Goal: Task Accomplishment & Management: Use online tool/utility

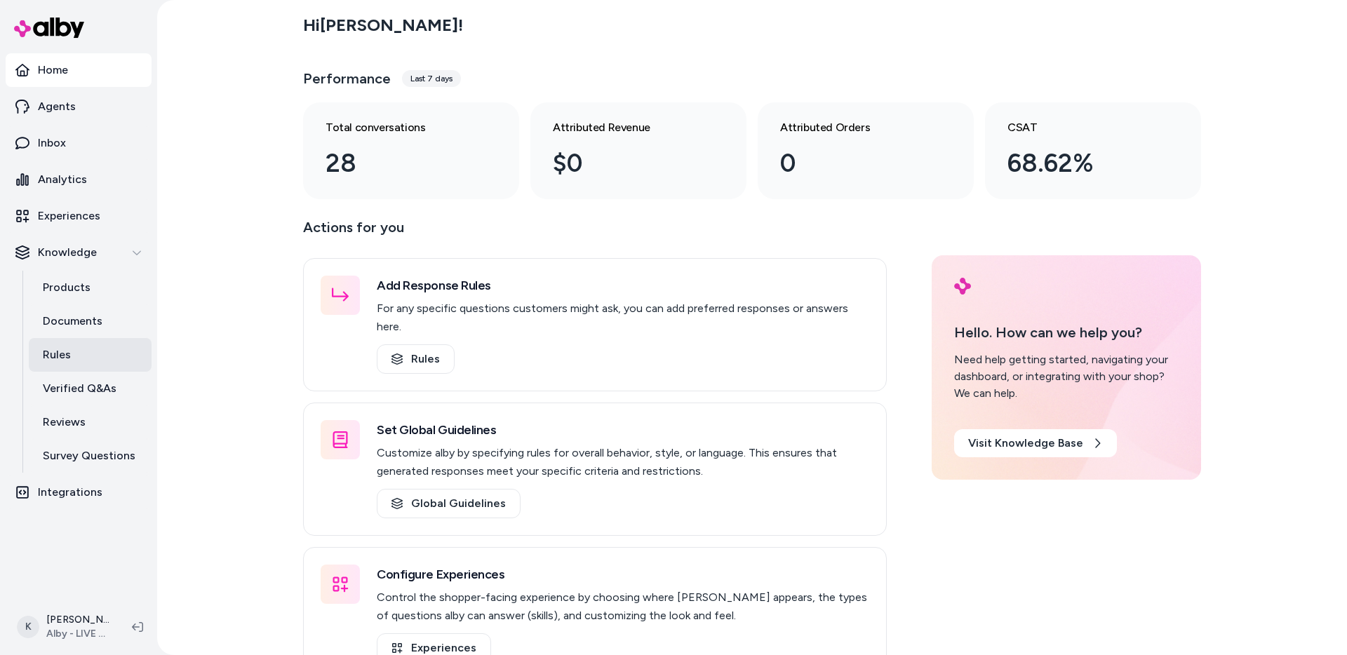
click at [64, 359] on p "Rules" at bounding box center [57, 355] width 28 height 17
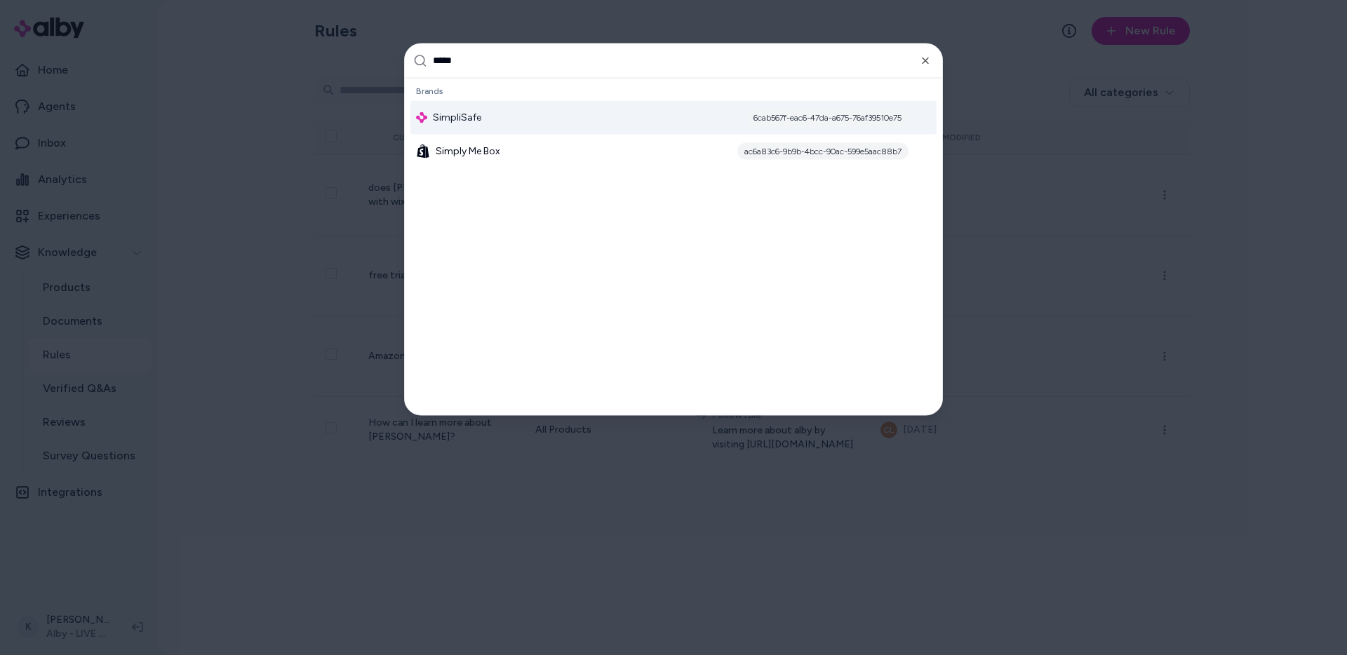
type input "******"
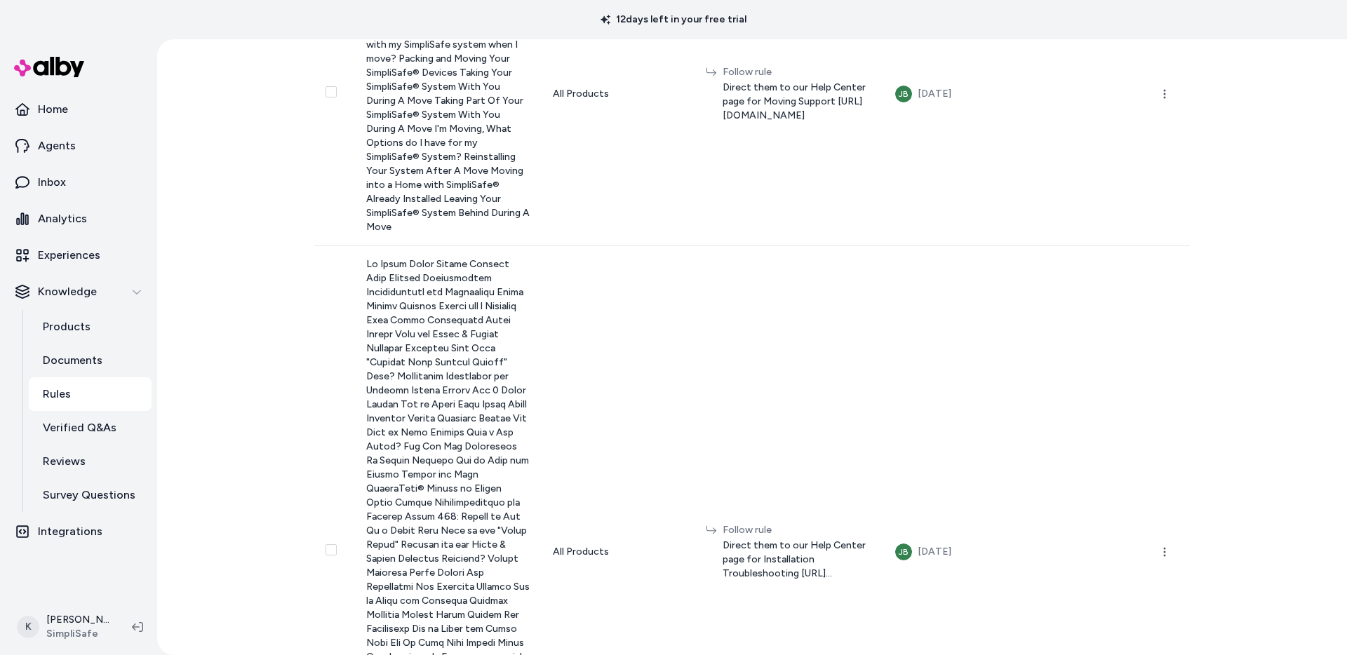
scroll to position [2766, 0]
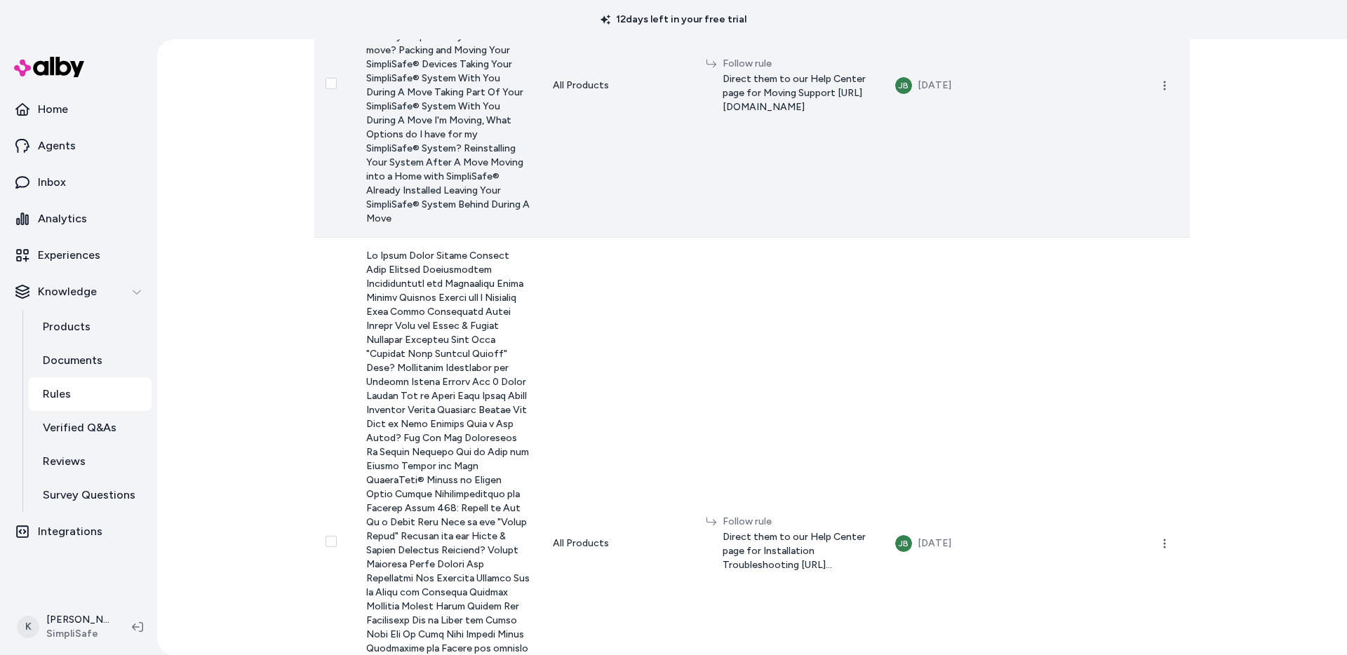
click at [695, 237] on td "Follow rule Direct them to our Help Center page for Moving Support [URL][DOMAIN…" at bounding box center [789, 85] width 189 height 304
click at [1159, 91] on icon "button" at bounding box center [1164, 85] width 11 height 11
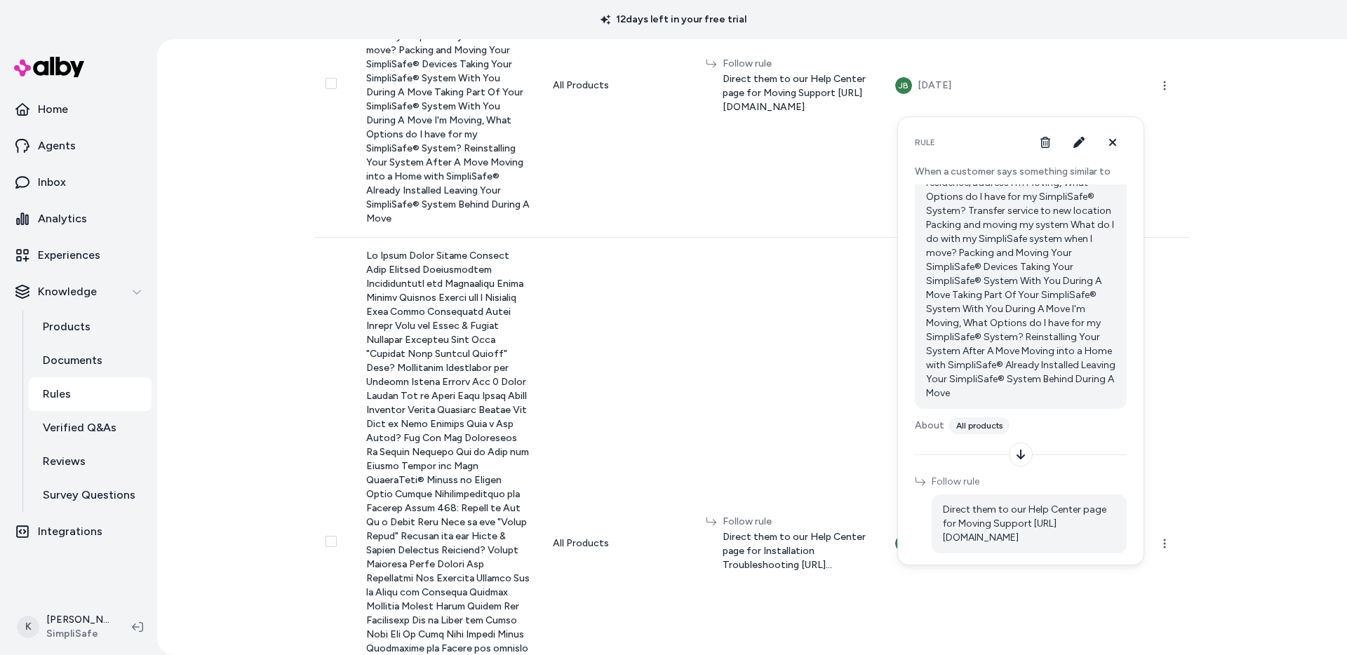
scroll to position [0, 0]
click at [1081, 148] on button "button" at bounding box center [1079, 142] width 28 height 28
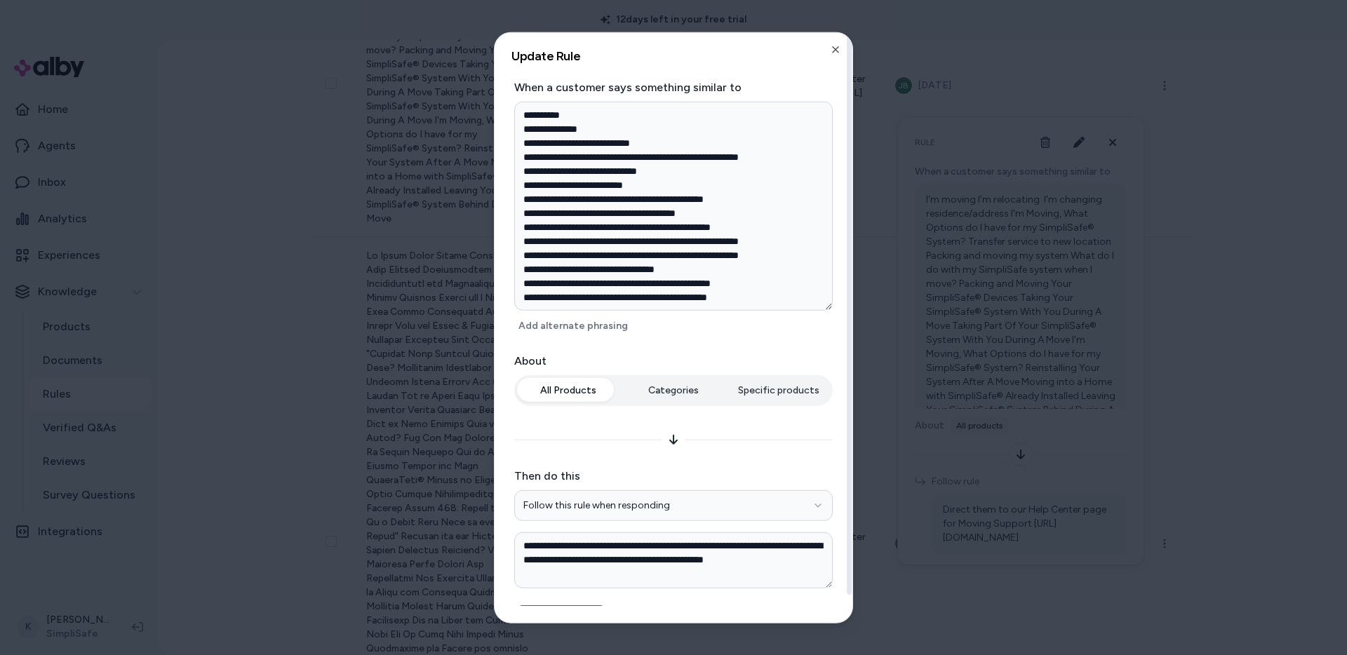
scroll to position [27, 0]
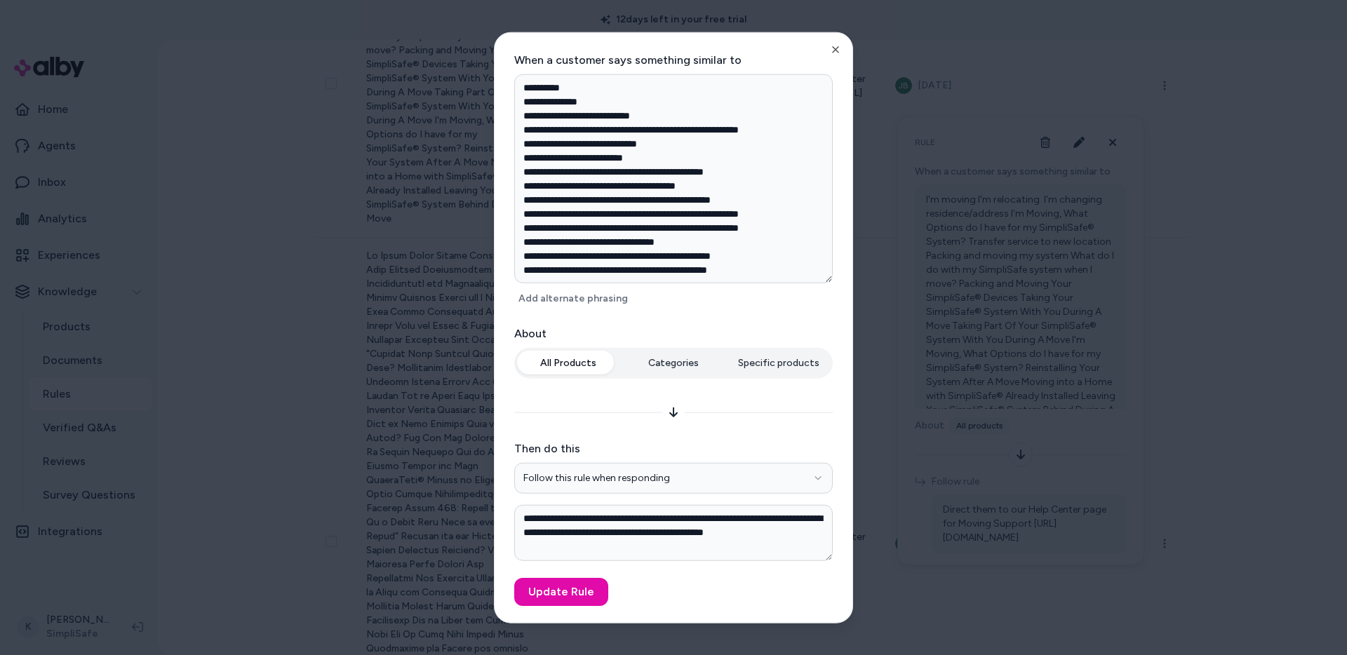
type textarea "**********"
type textarea "*"
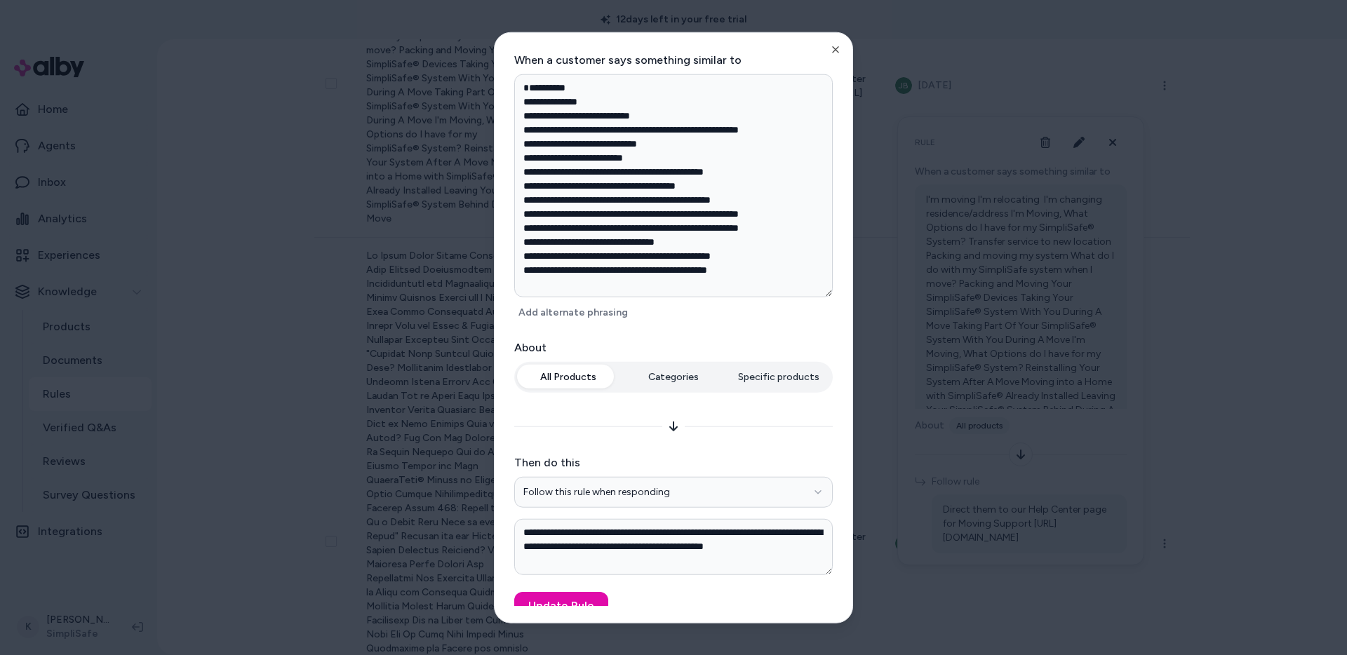
type textarea "**********"
click at [1202, 470] on div at bounding box center [673, 327] width 1347 height 655
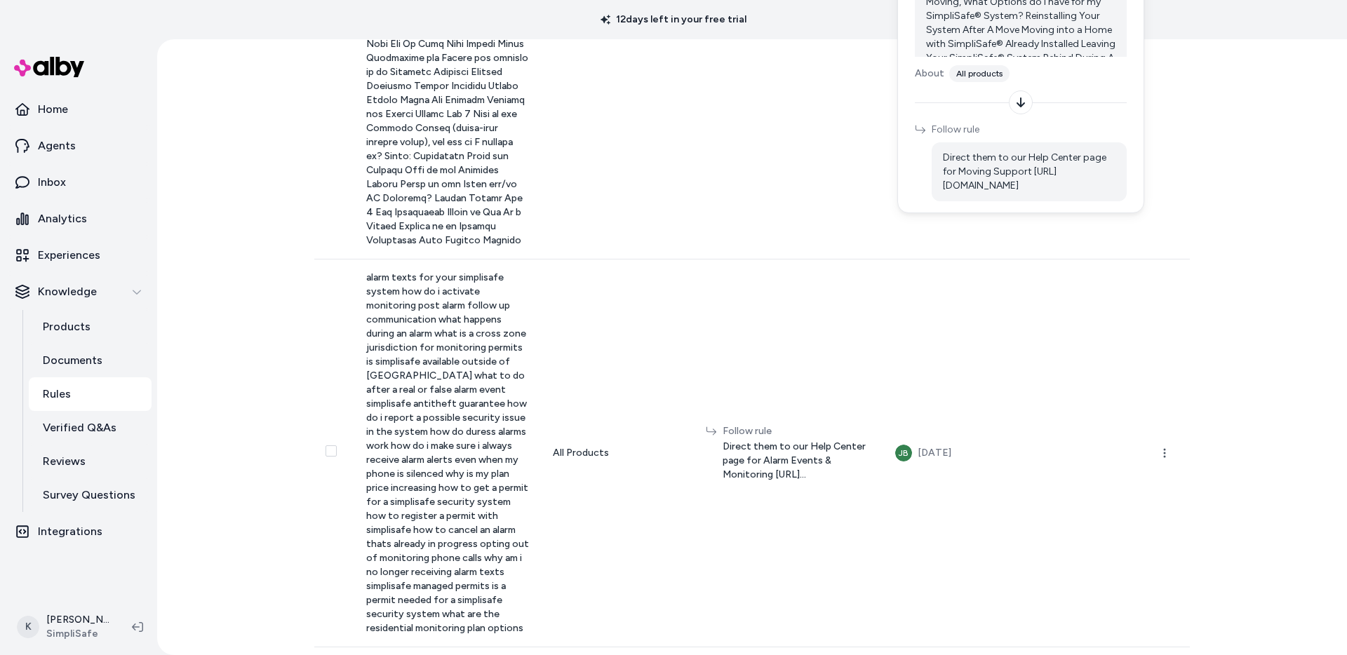
scroll to position [3370, 0]
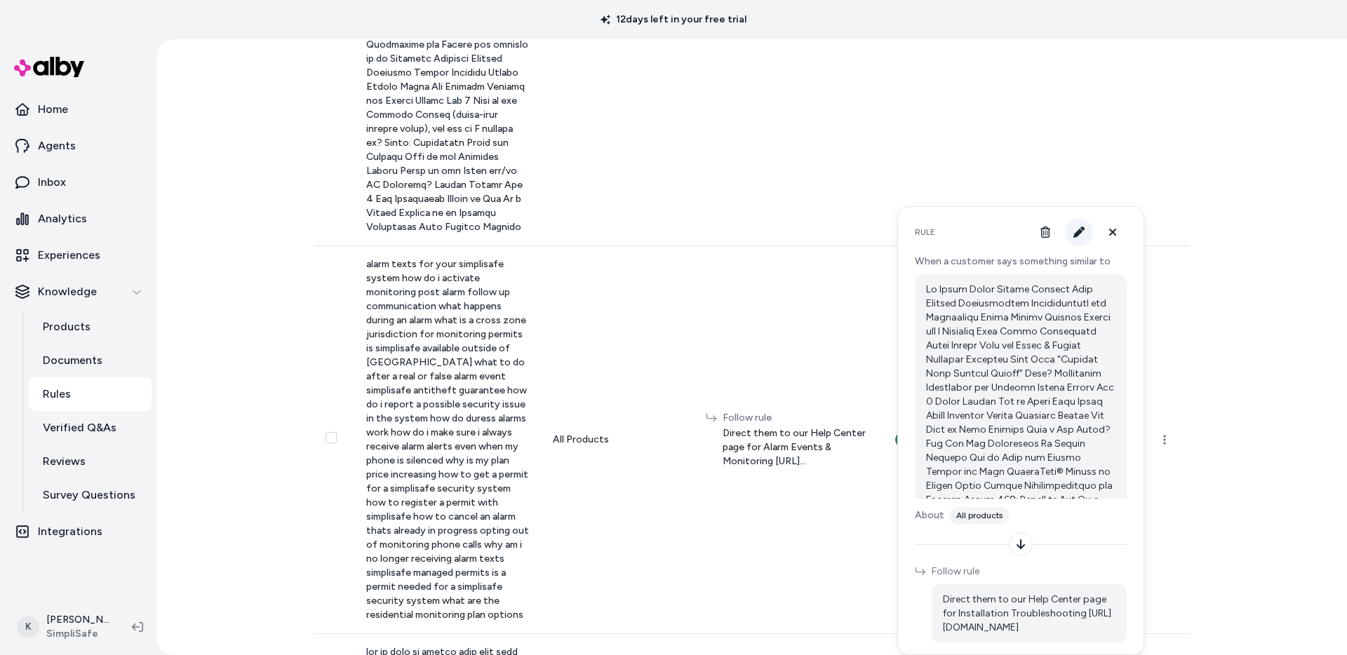
click at [1084, 241] on button "button" at bounding box center [1079, 232] width 28 height 28
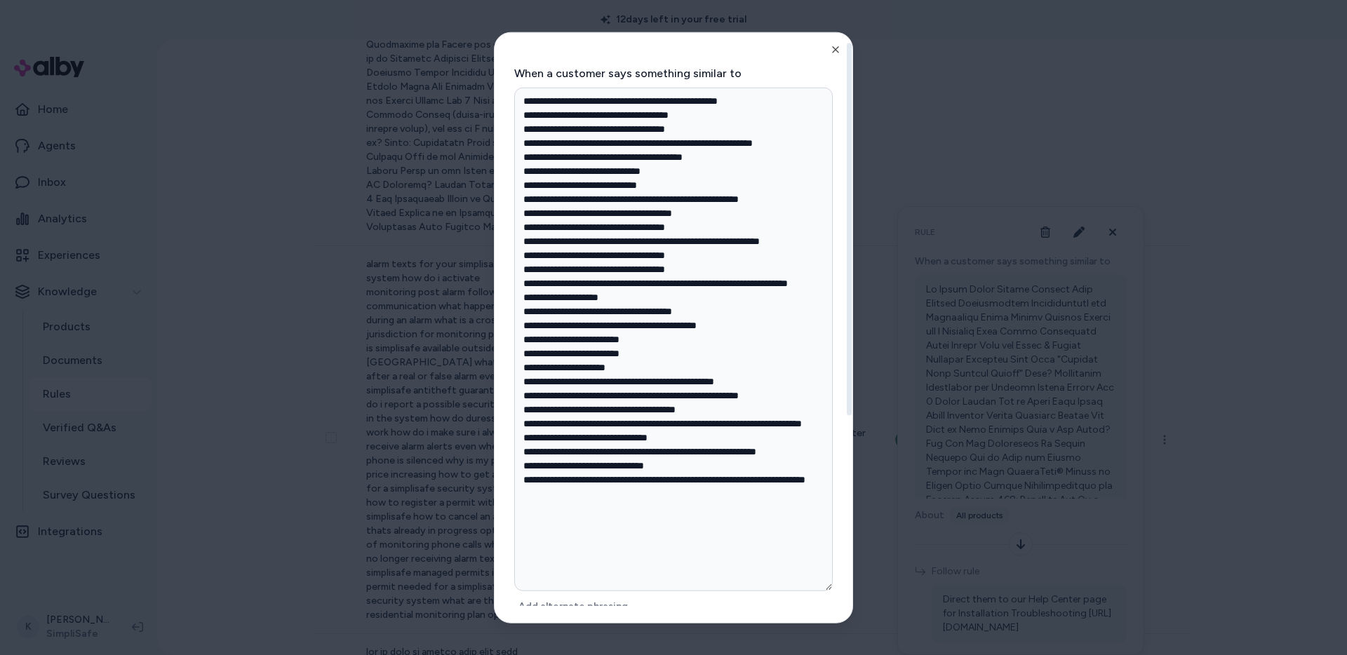
scroll to position [0, 0]
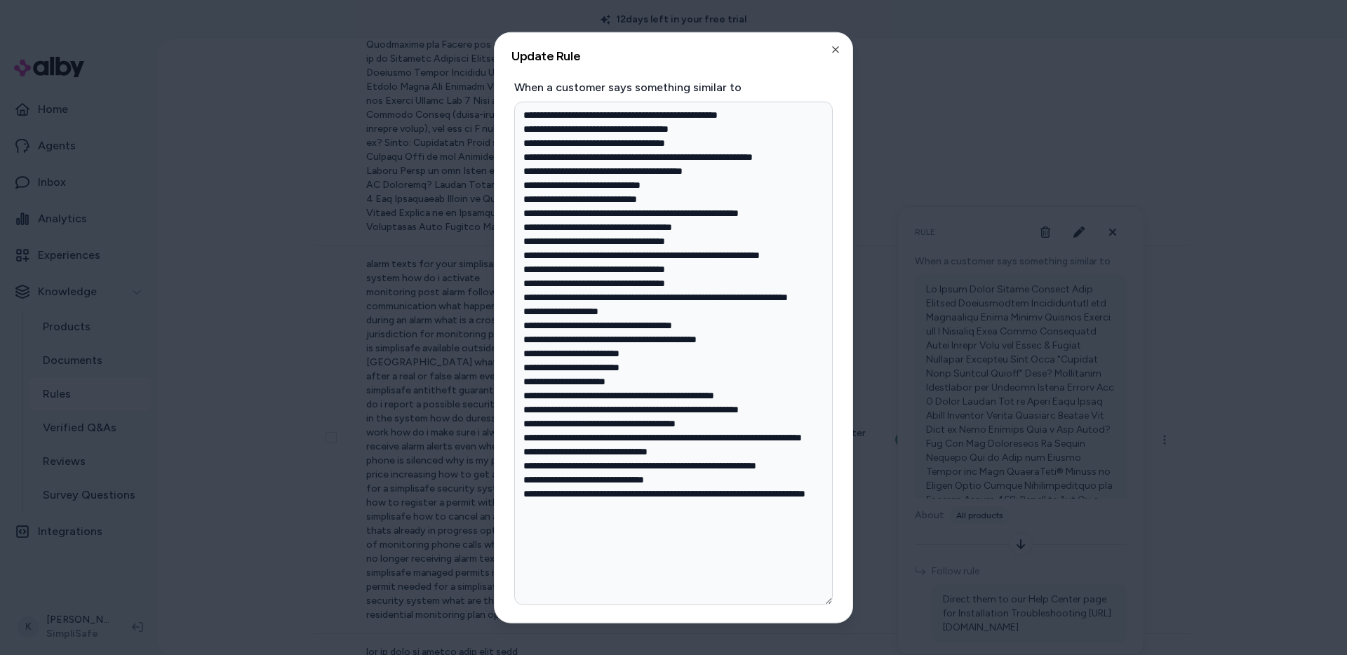
type textarea "*"
type textarea "**********"
type textarea "*"
type textarea "**********"
click at [833, 48] on icon "button" at bounding box center [835, 49] width 11 height 11
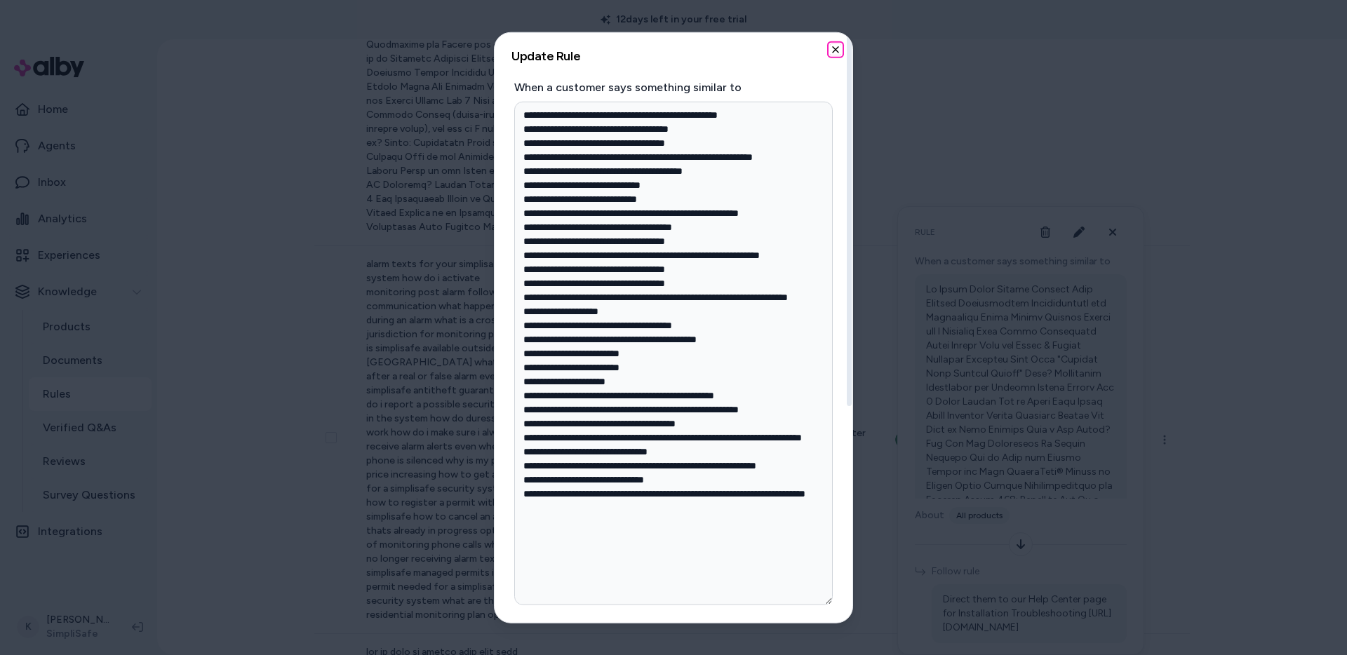
type textarea "*"
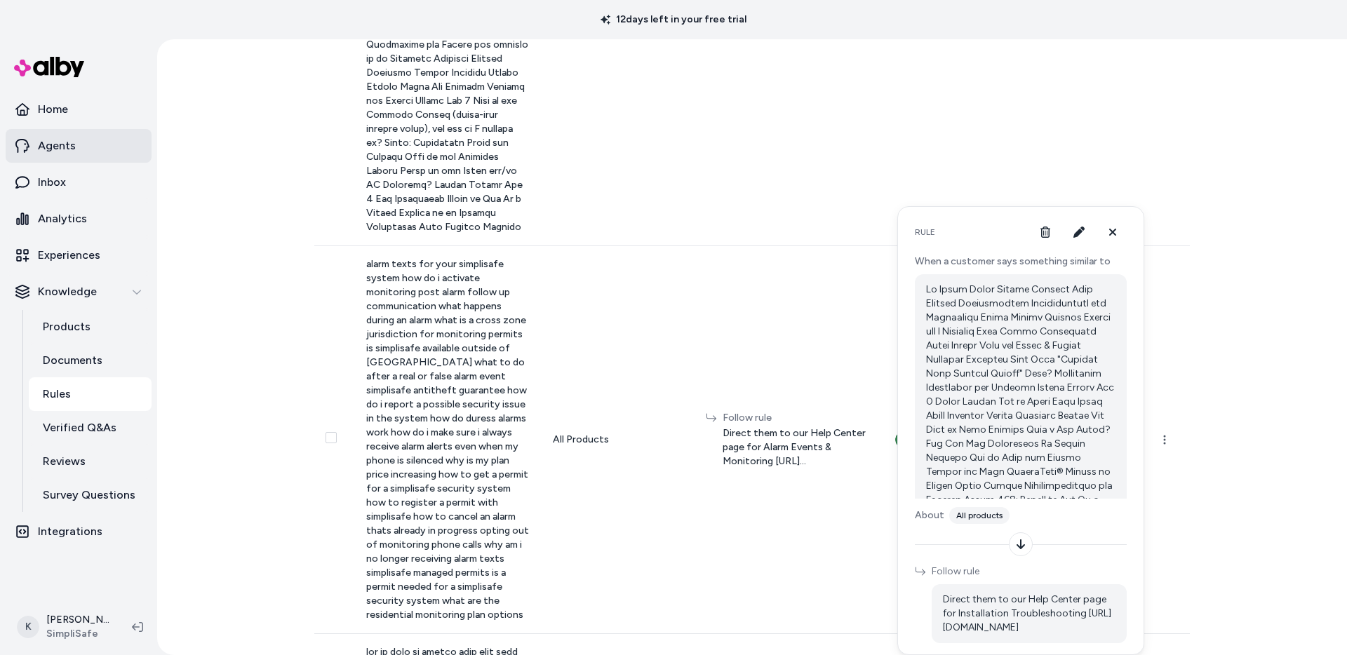
click at [79, 154] on link "Agents" at bounding box center [79, 146] width 146 height 34
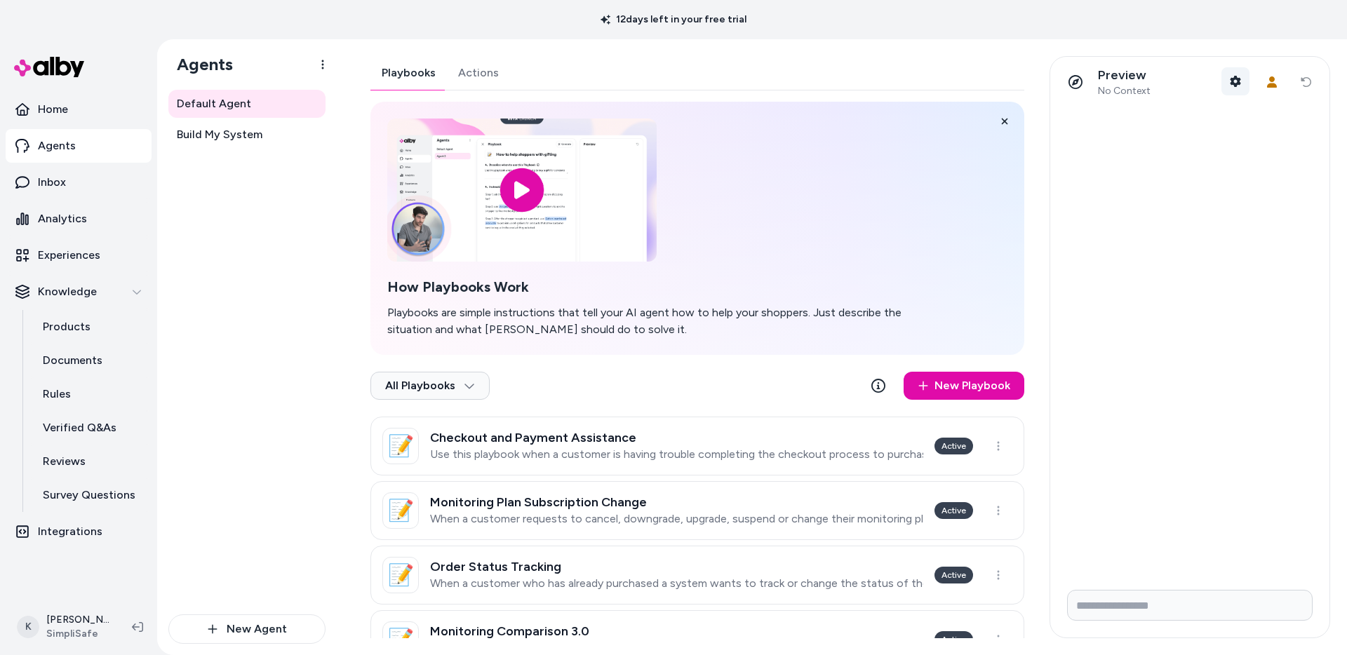
click at [1235, 83] on icon "button" at bounding box center [1235, 81] width 11 height 11
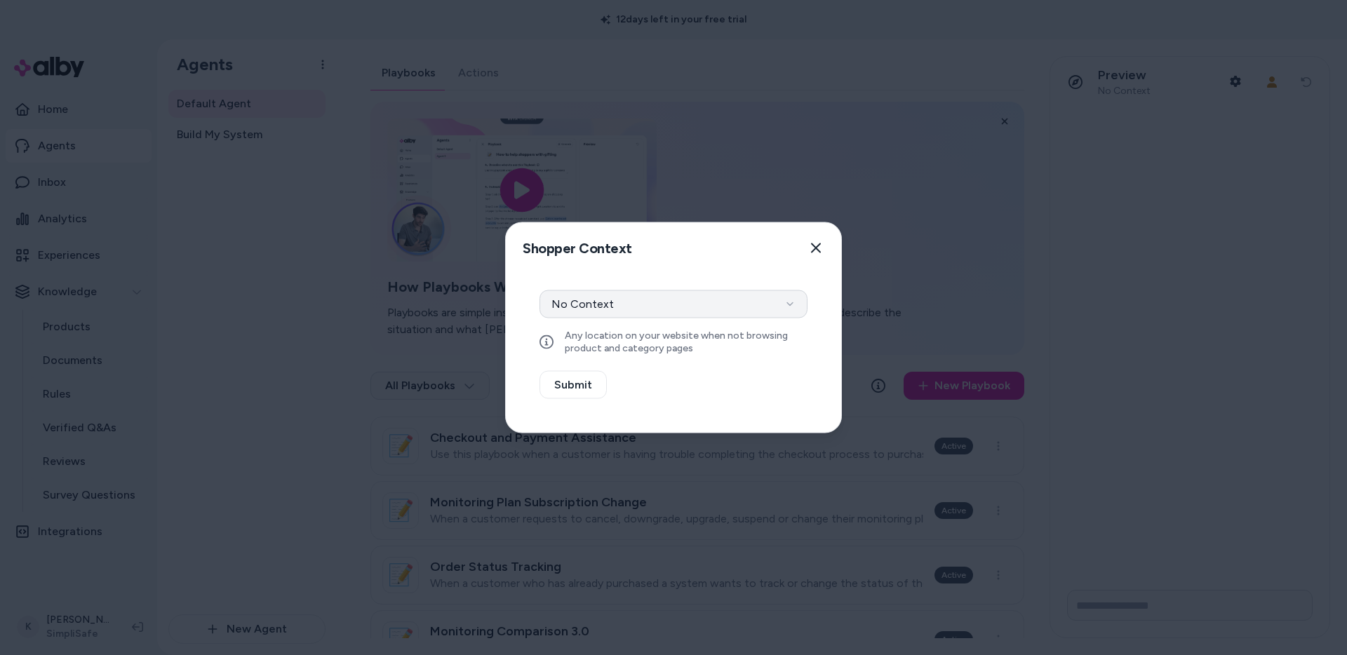
click at [686, 314] on button "No Context" at bounding box center [674, 305] width 268 height 28
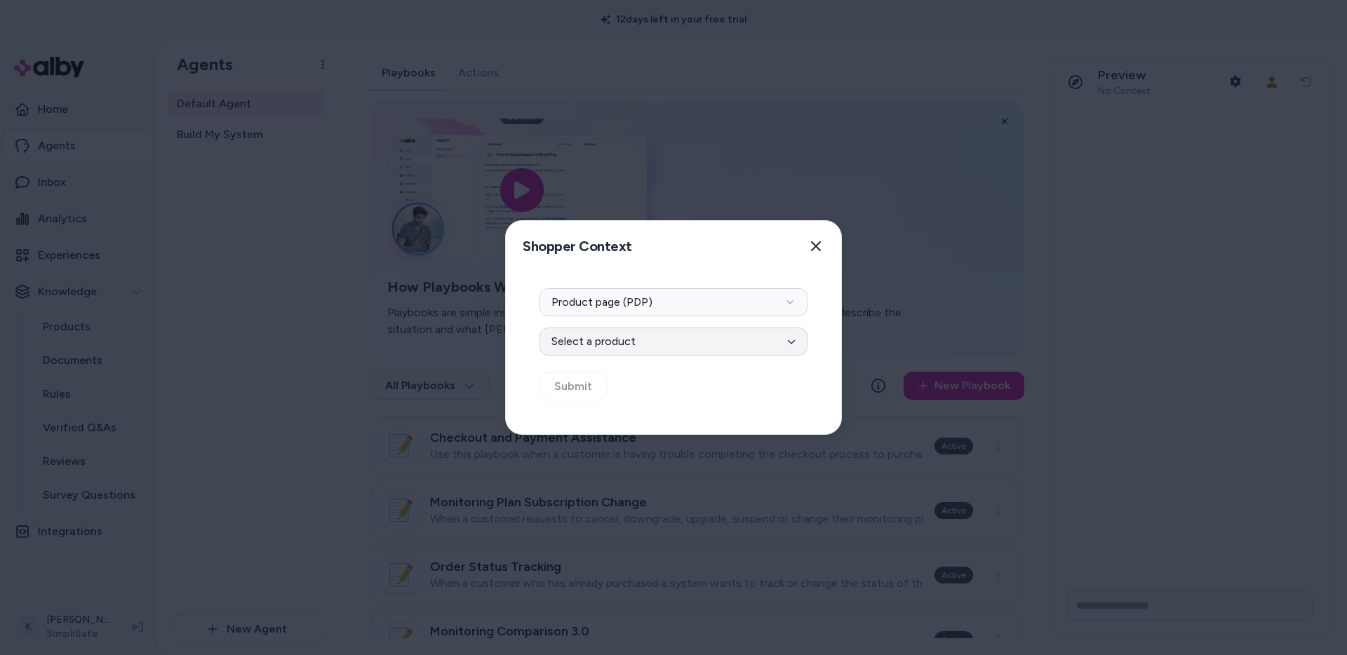
click at [707, 342] on button "Select a product" at bounding box center [674, 342] width 268 height 28
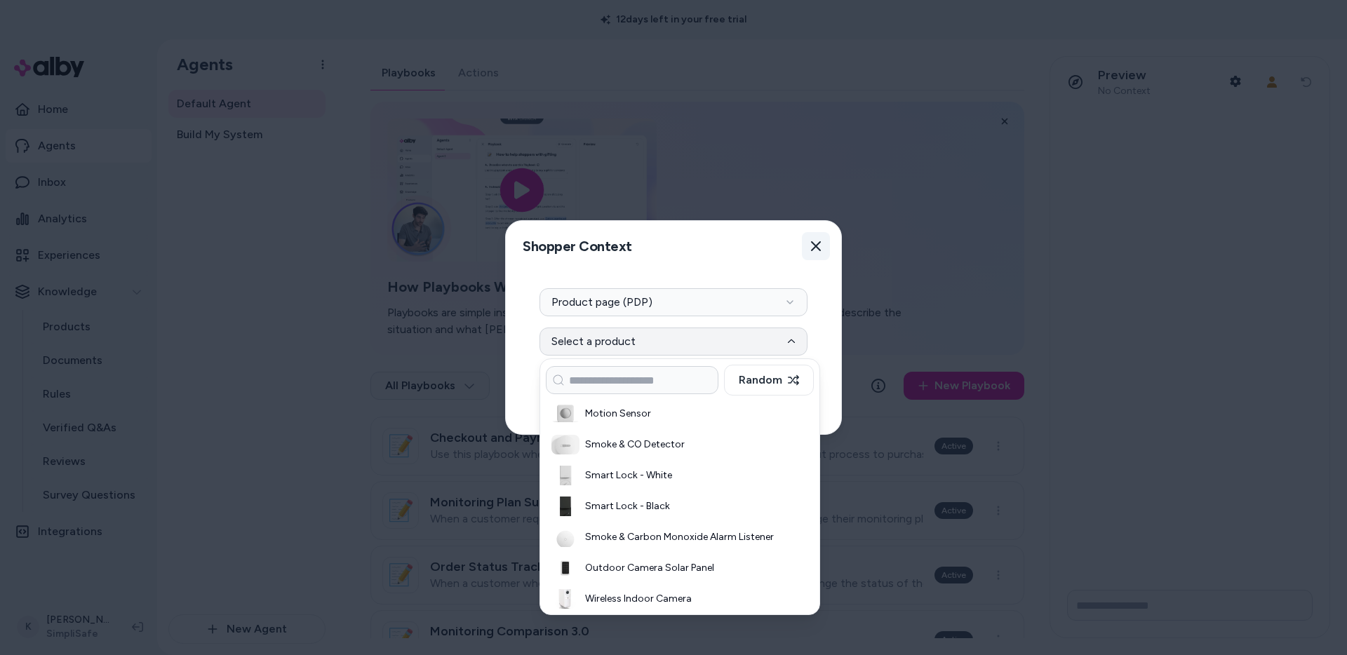
click at [817, 248] on icon "button" at bounding box center [815, 246] width 11 height 11
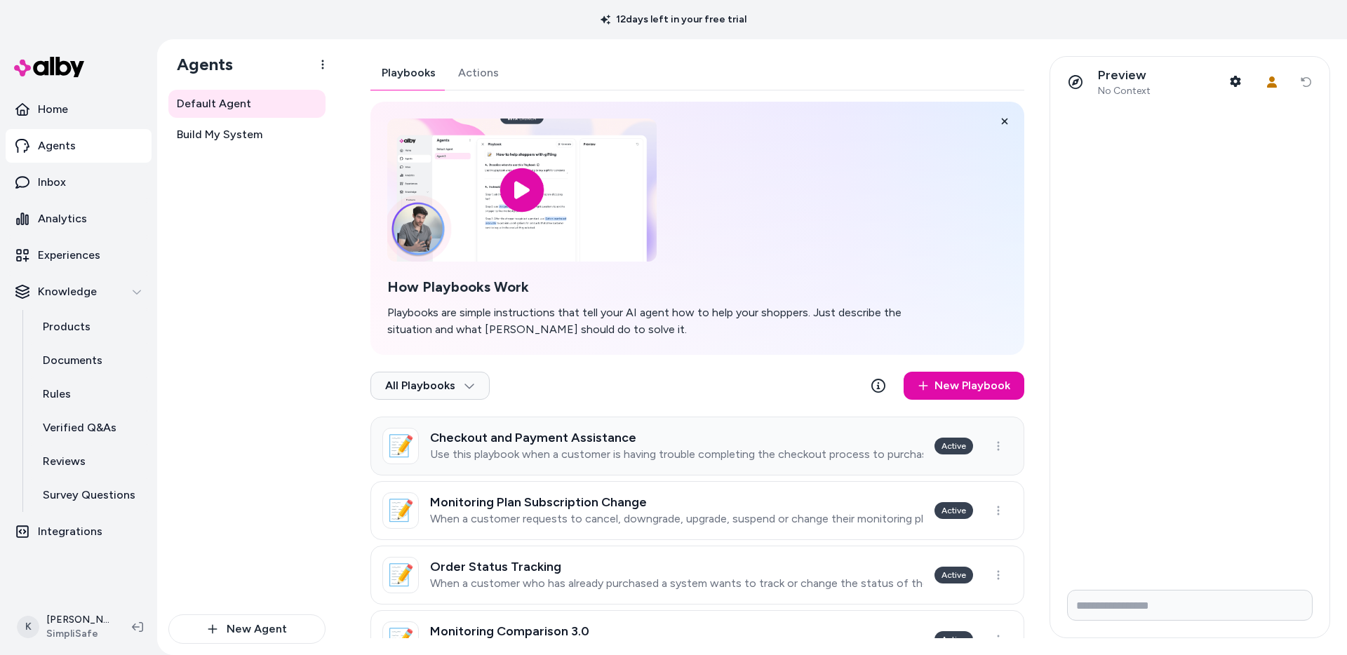
click at [700, 446] on div "Checkout and Payment Assistance Use this playbook when a customer is having tro…" at bounding box center [676, 446] width 493 height 31
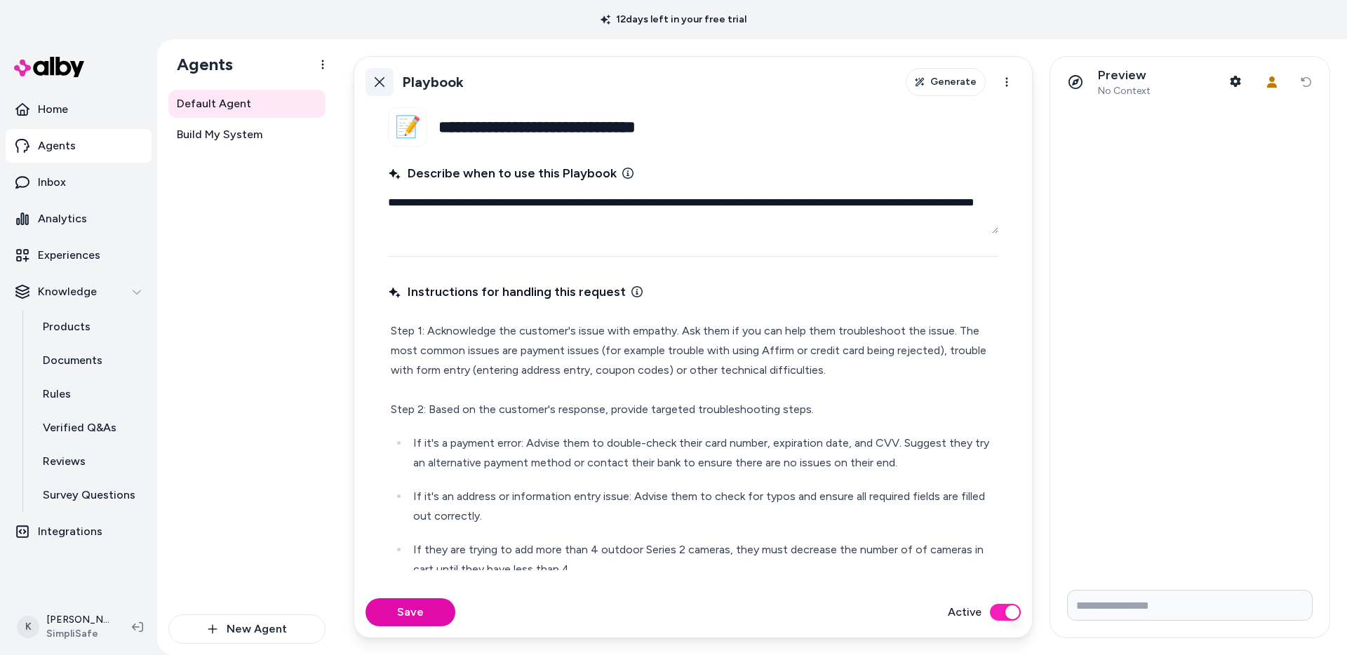
click at [382, 85] on icon at bounding box center [379, 81] width 11 height 11
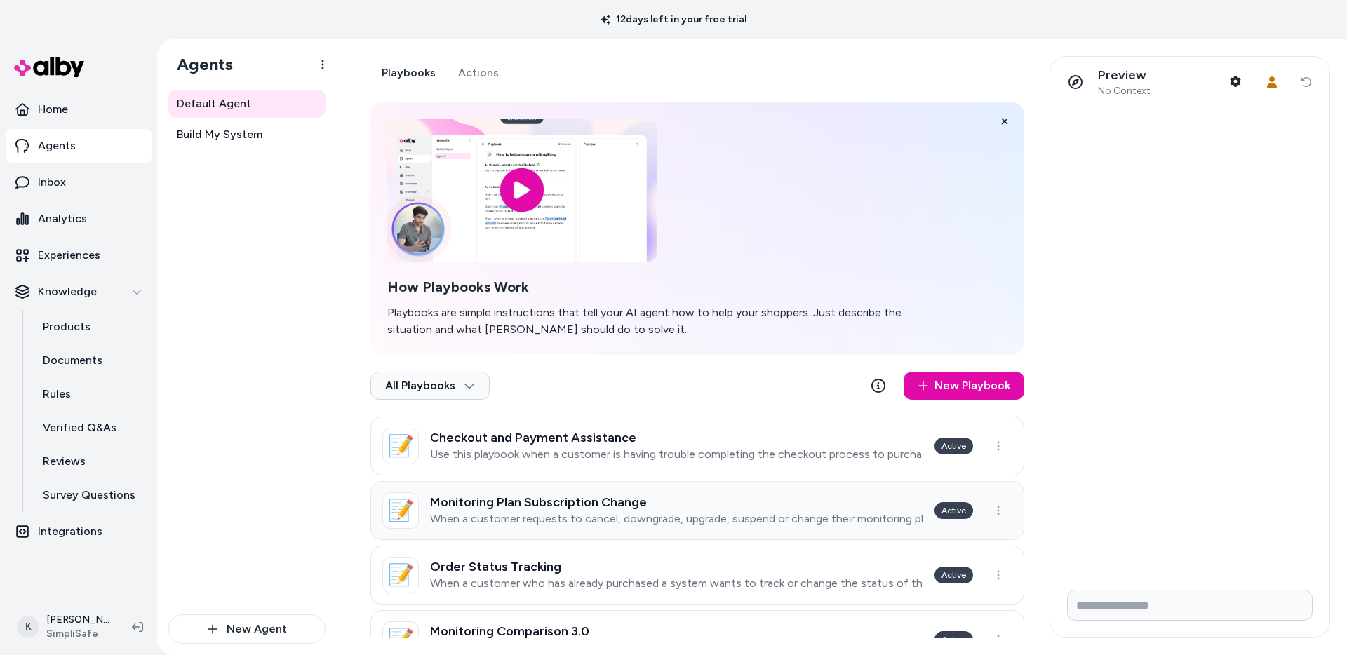
click at [686, 497] on h3 "Monitoring Plan Subscription Change" at bounding box center [676, 502] width 493 height 14
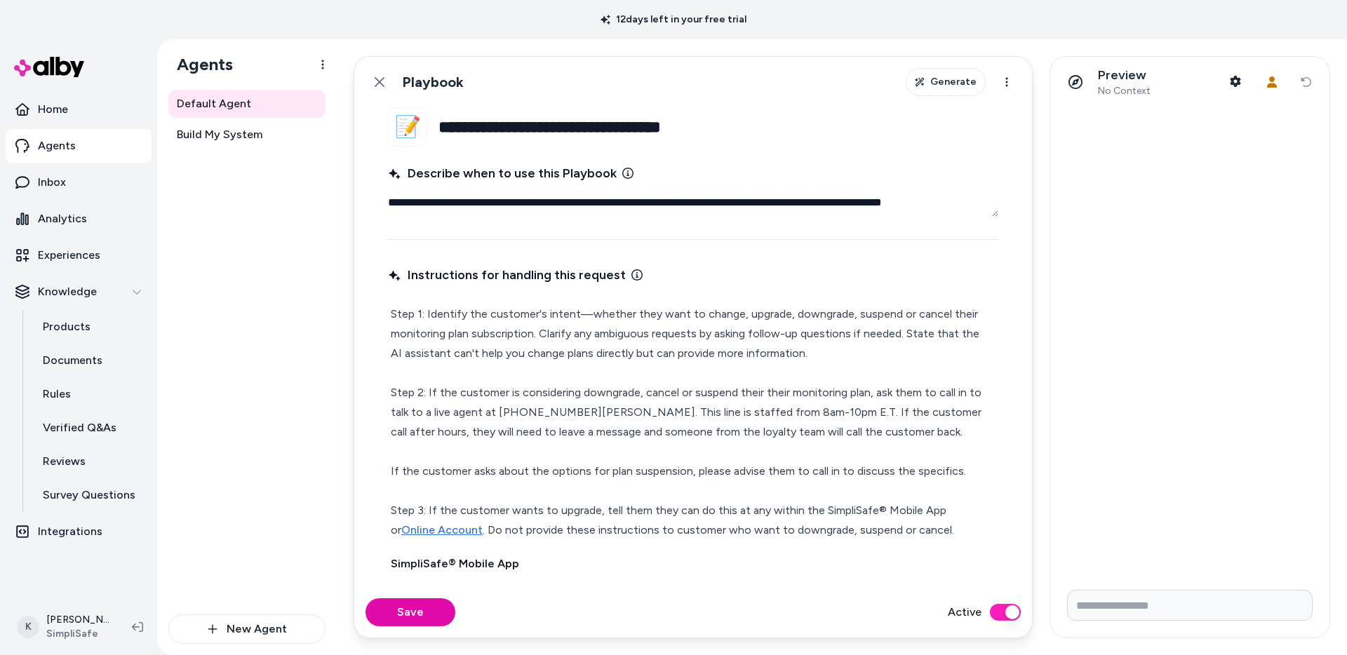
type textarea "*"
